Goal: Task Accomplishment & Management: Use online tool/utility

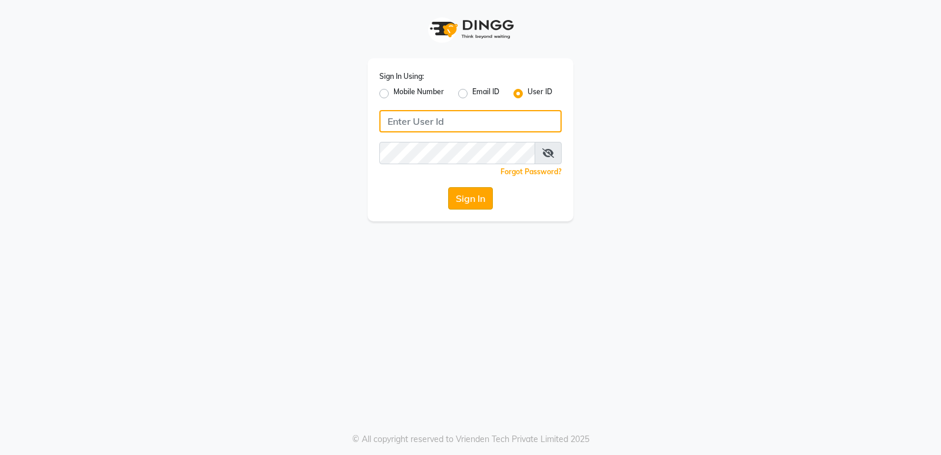
type input "stylishcut"
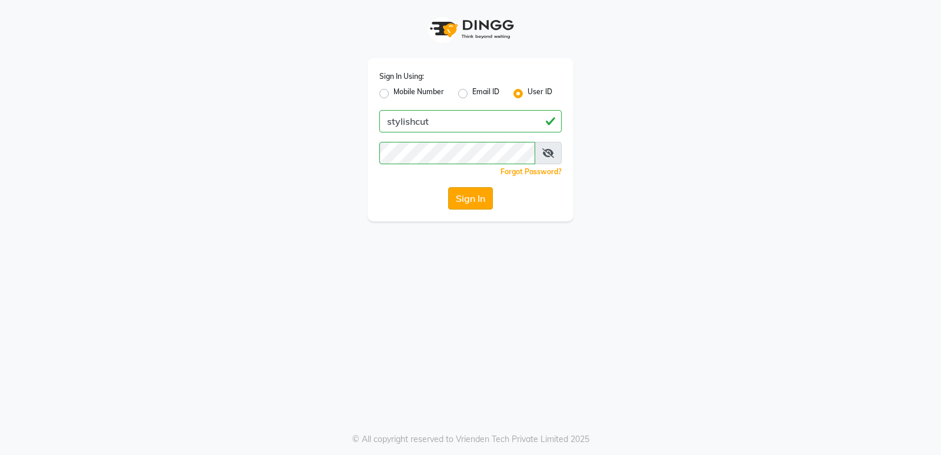
click at [478, 203] on button "Sign In" at bounding box center [470, 198] width 45 height 22
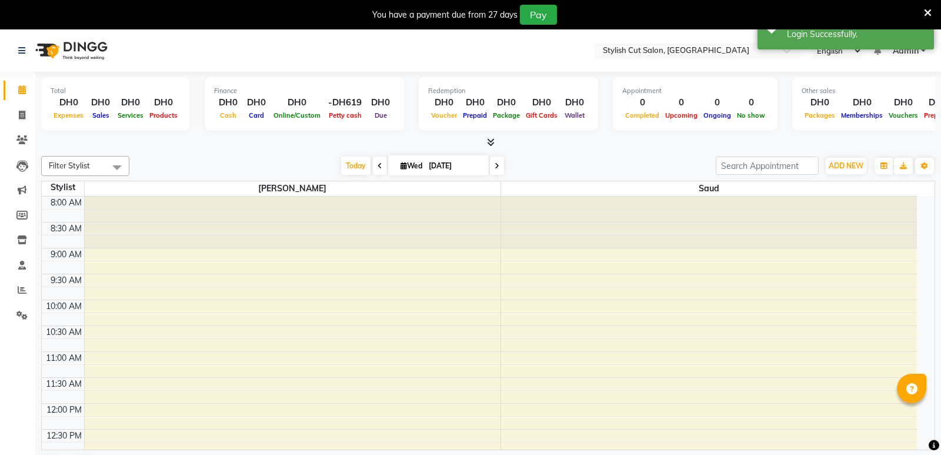
select select "en"
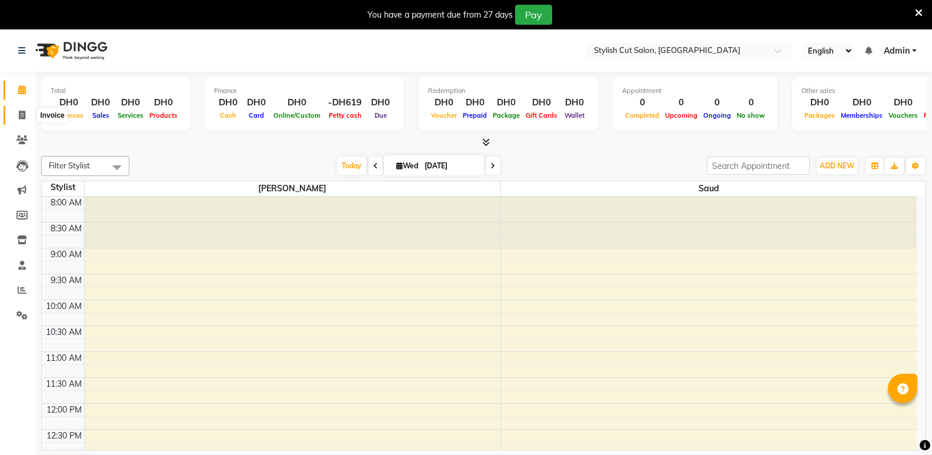
click at [26, 111] on span at bounding box center [22, 116] width 21 height 14
select select "8604"
select select "service"
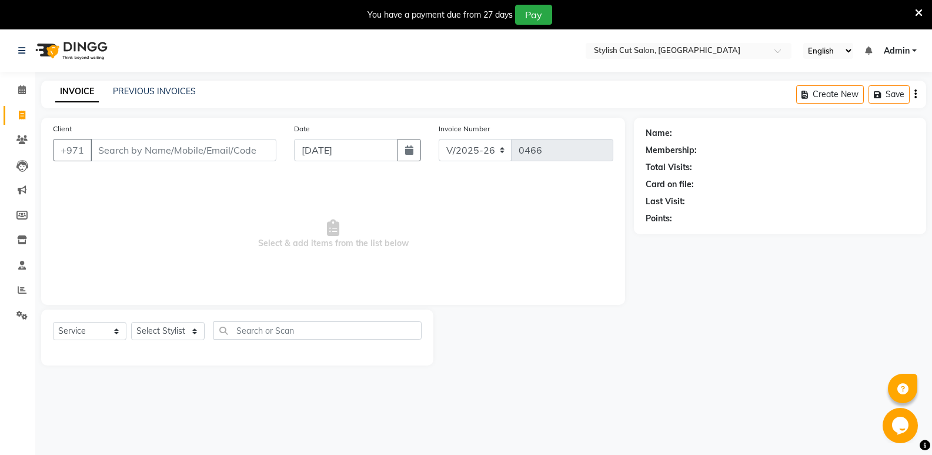
click at [168, 152] on input "Client" at bounding box center [184, 150] width 186 height 22
type input "5666438"
click at [230, 148] on span "Add Client" at bounding box center [246, 150] width 46 height 12
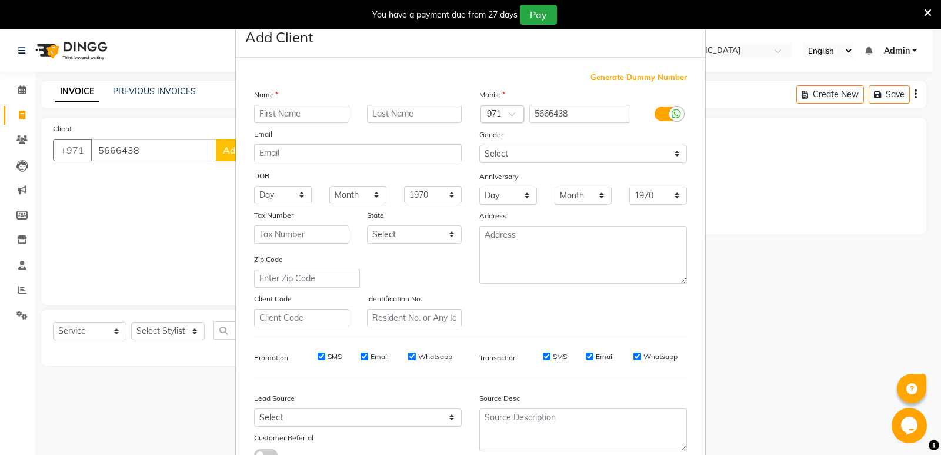
click at [301, 118] on input "text" at bounding box center [301, 114] width 95 height 18
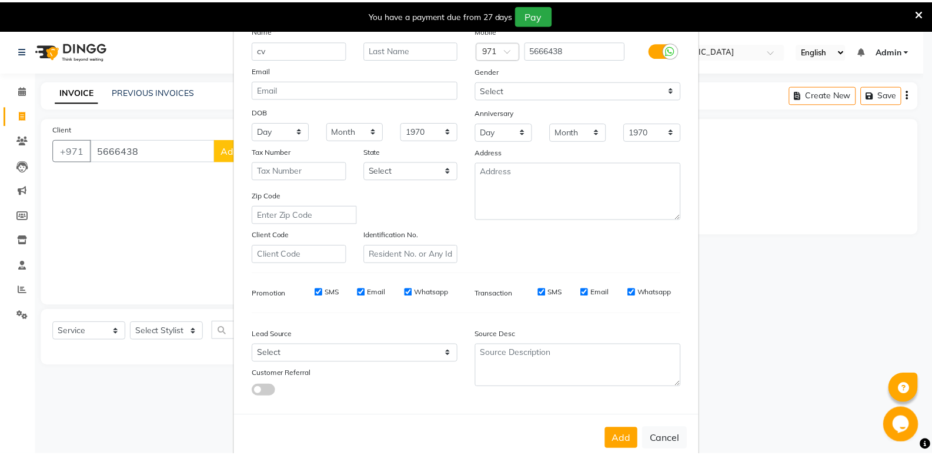
scroll to position [88, 0]
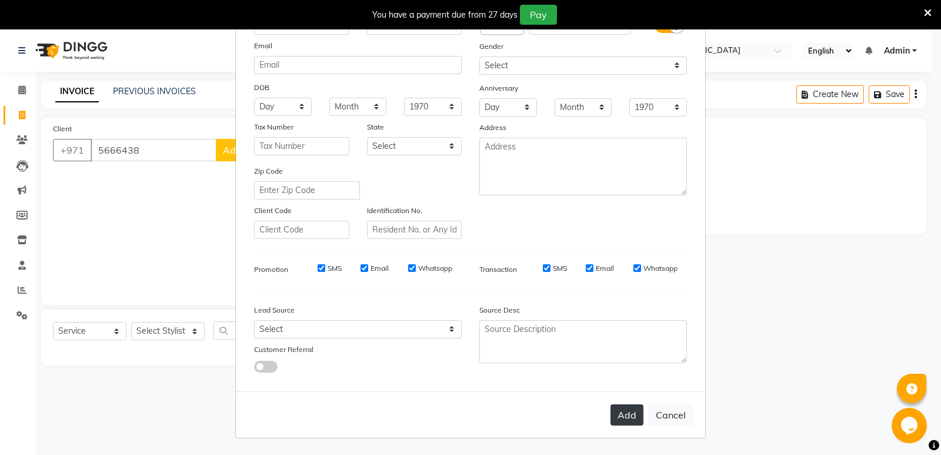
type input "cv"
click at [622, 421] on button "Add" at bounding box center [626, 414] width 33 height 21
select select
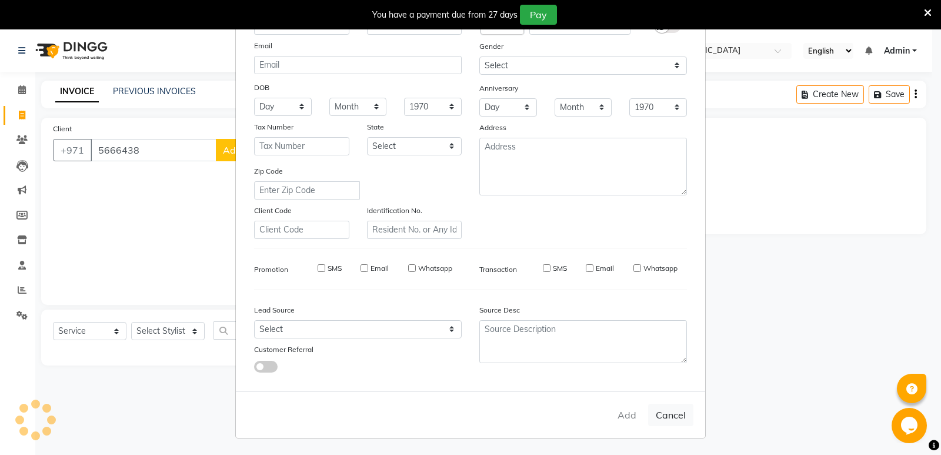
select select
checkbox input "false"
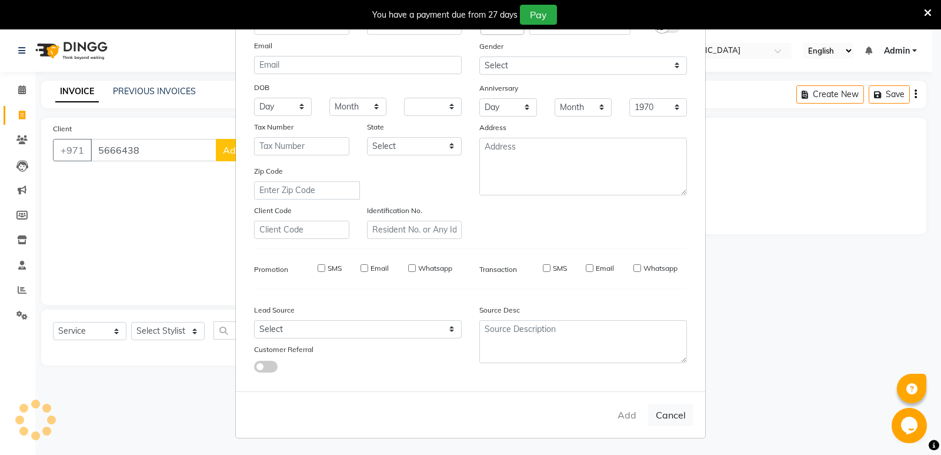
checkbox input "false"
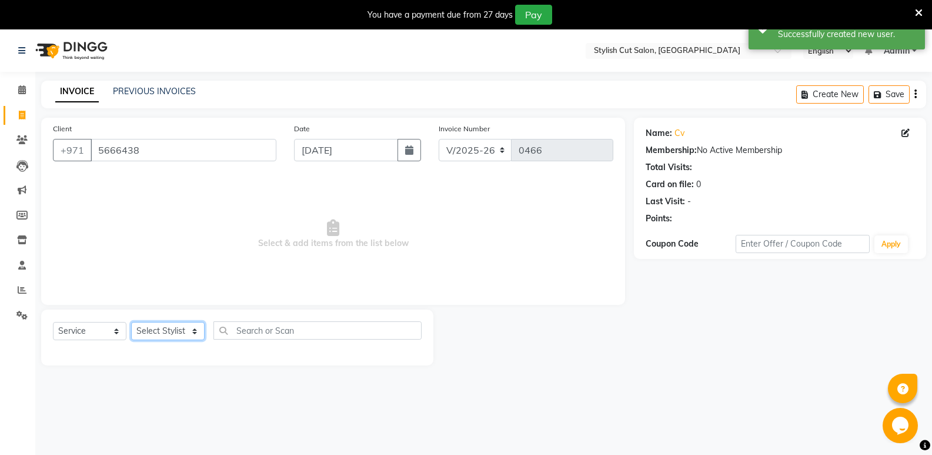
click at [195, 330] on select "Select Stylist Saud [PERSON_NAME]" at bounding box center [168, 331] width 74 height 18
select select "85849"
click at [131, 322] on select "Select Stylist Saud [PERSON_NAME]" at bounding box center [168, 331] width 74 height 18
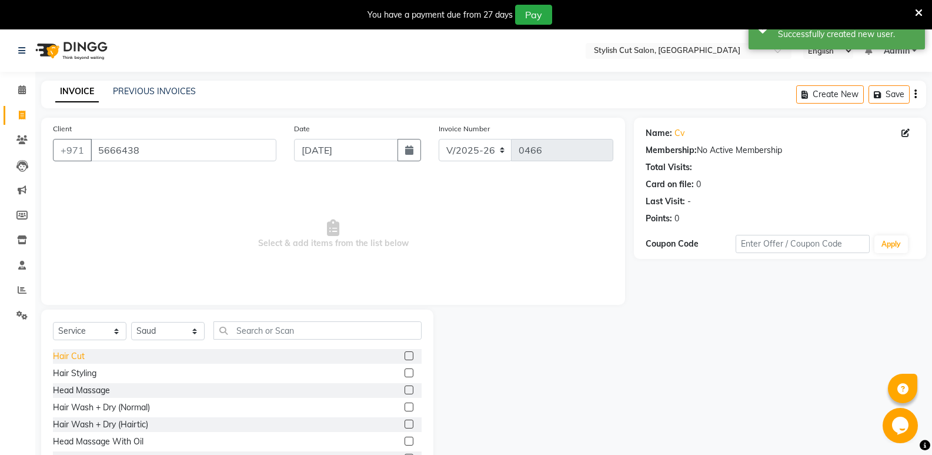
click at [75, 358] on div "Hair Cut" at bounding box center [69, 356] width 32 height 12
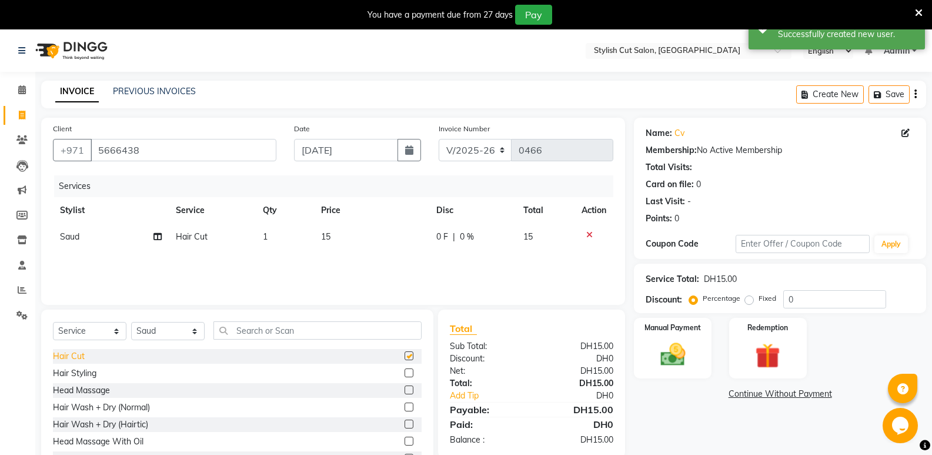
checkbox input "false"
click at [662, 348] on img at bounding box center [673, 354] width 42 height 30
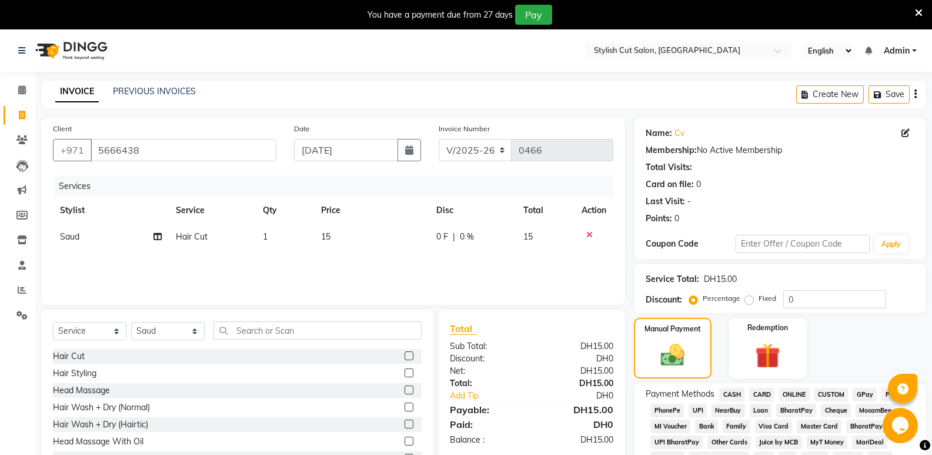
click at [737, 390] on span "CASH" at bounding box center [731, 395] width 25 height 14
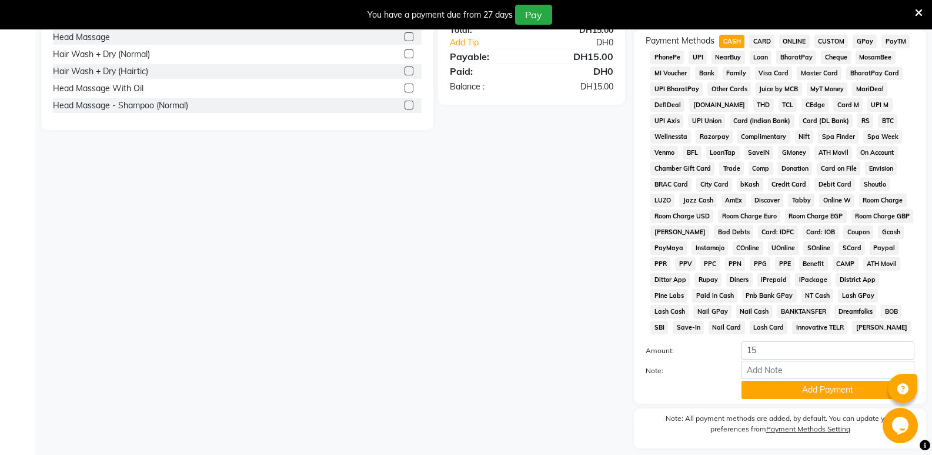
scroll to position [388, 0]
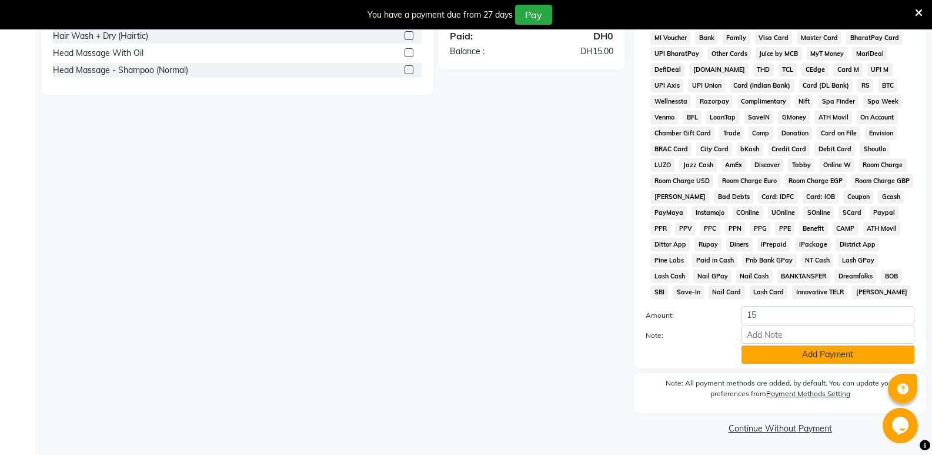
click at [795, 357] on button "Add Payment" at bounding box center [828, 354] width 173 height 18
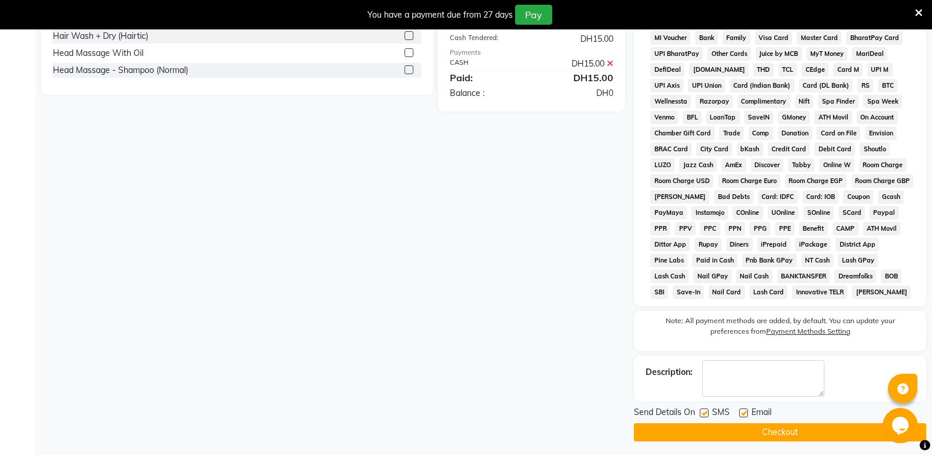
click at [770, 430] on button "Checkout" at bounding box center [780, 432] width 292 height 18
